Goal: Task Accomplishment & Management: Use online tool/utility

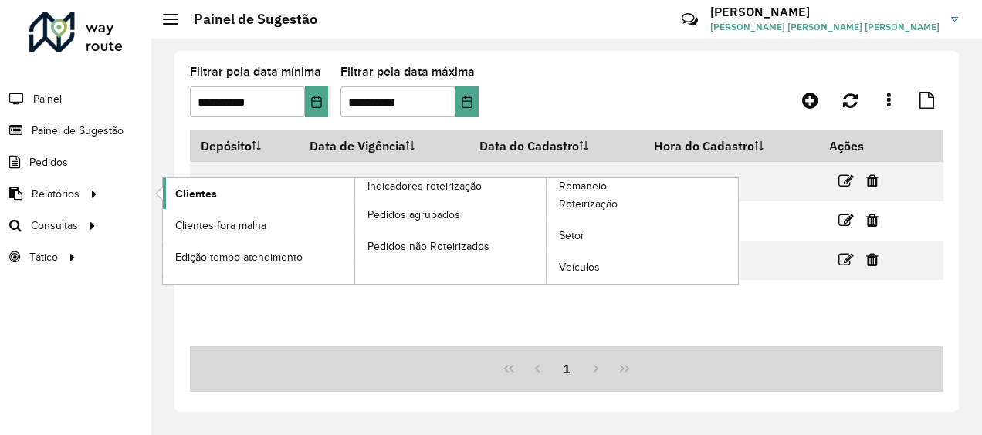
click at [189, 202] on link "Clientes" at bounding box center [258, 193] width 191 height 31
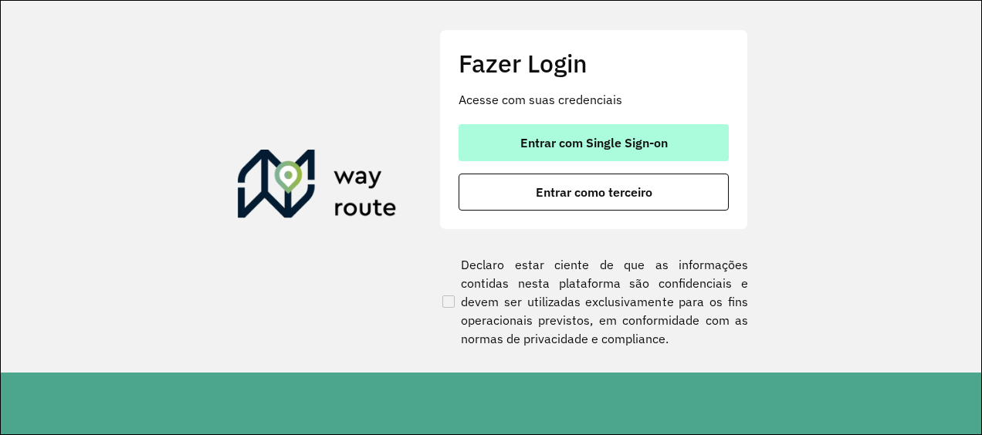
click at [512, 134] on button "Entrar com Single Sign-on" at bounding box center [593, 142] width 270 height 37
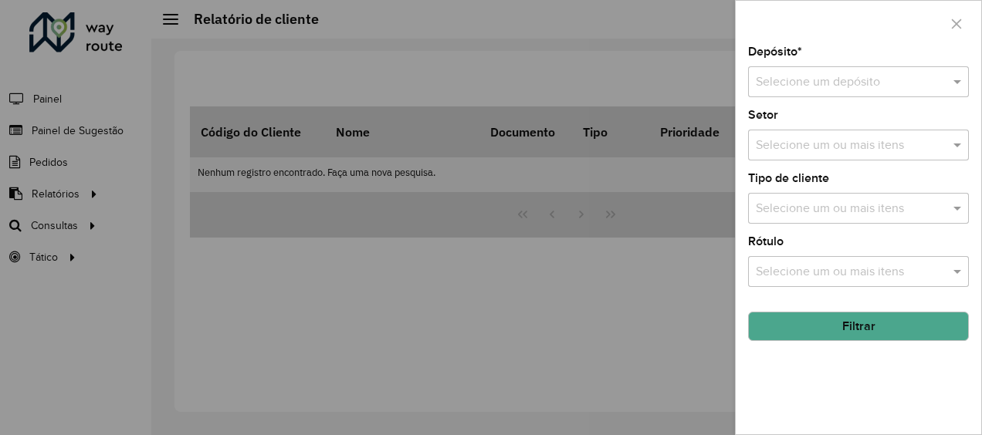
click at [791, 62] on div "Depósito * Selecione um depósito" at bounding box center [858, 71] width 221 height 51
click at [789, 72] on div "Selecione um depósito" at bounding box center [858, 81] width 221 height 31
click at [848, 330] on button "Filtrar" at bounding box center [858, 326] width 221 height 29
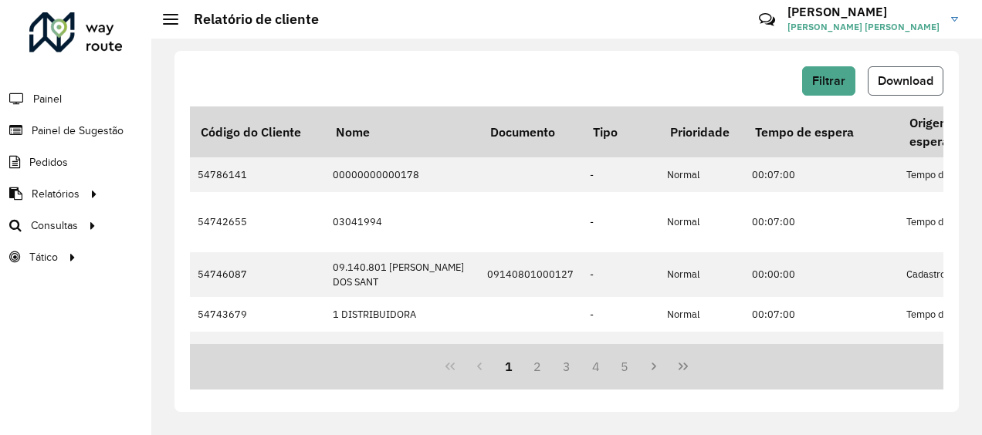
click at [917, 82] on span "Download" at bounding box center [905, 80] width 56 height 13
